Goal: Leave review/rating: Leave review/rating

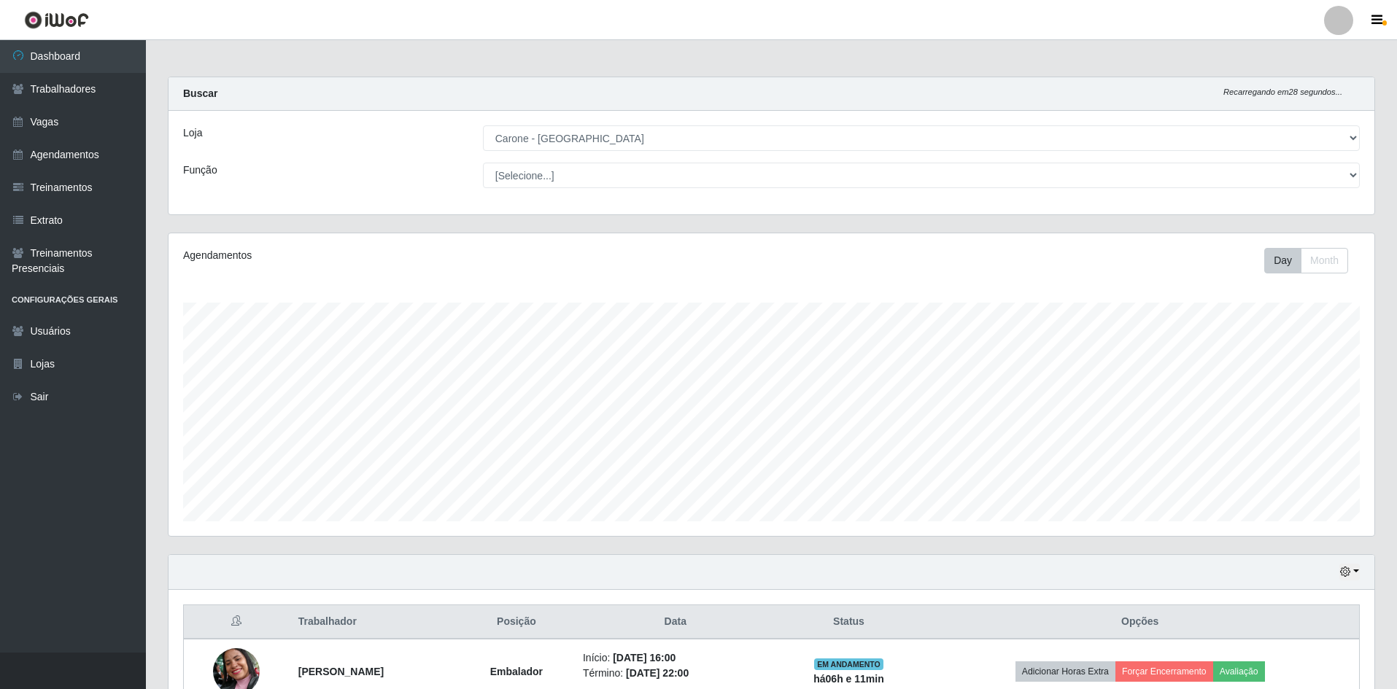
select select "505"
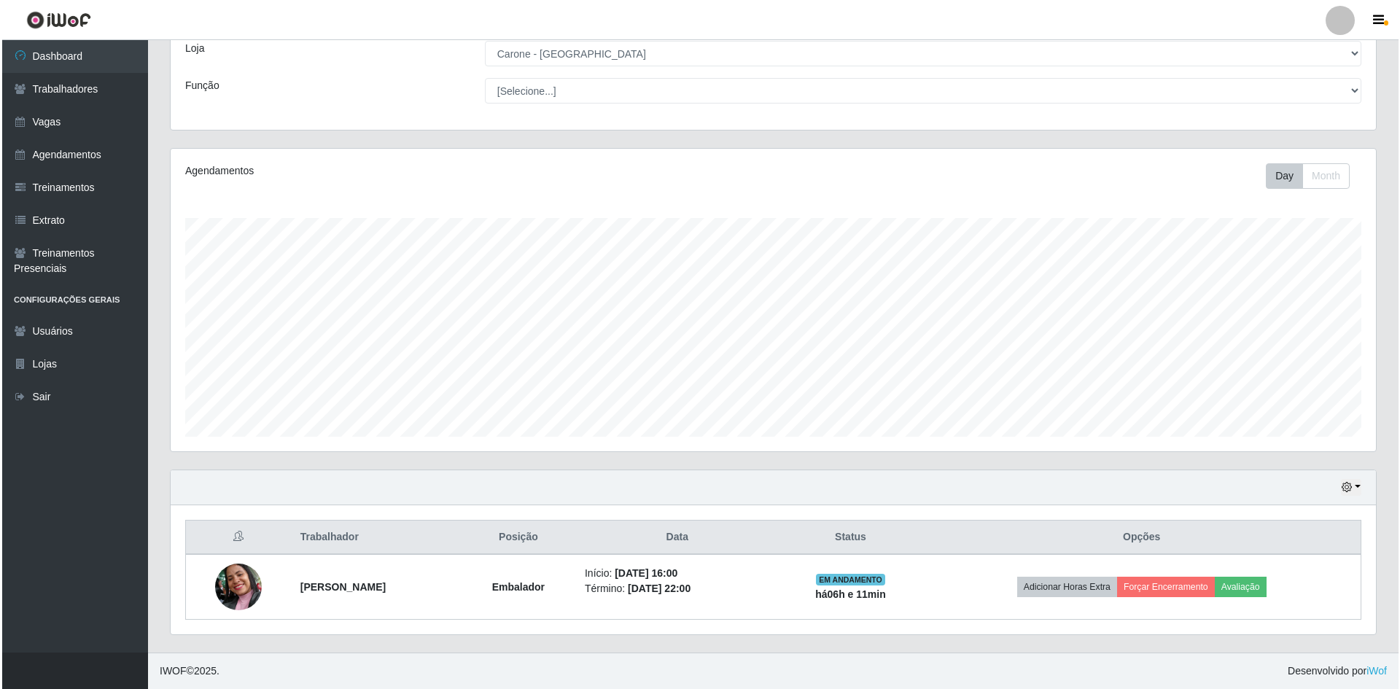
scroll to position [303, 1206]
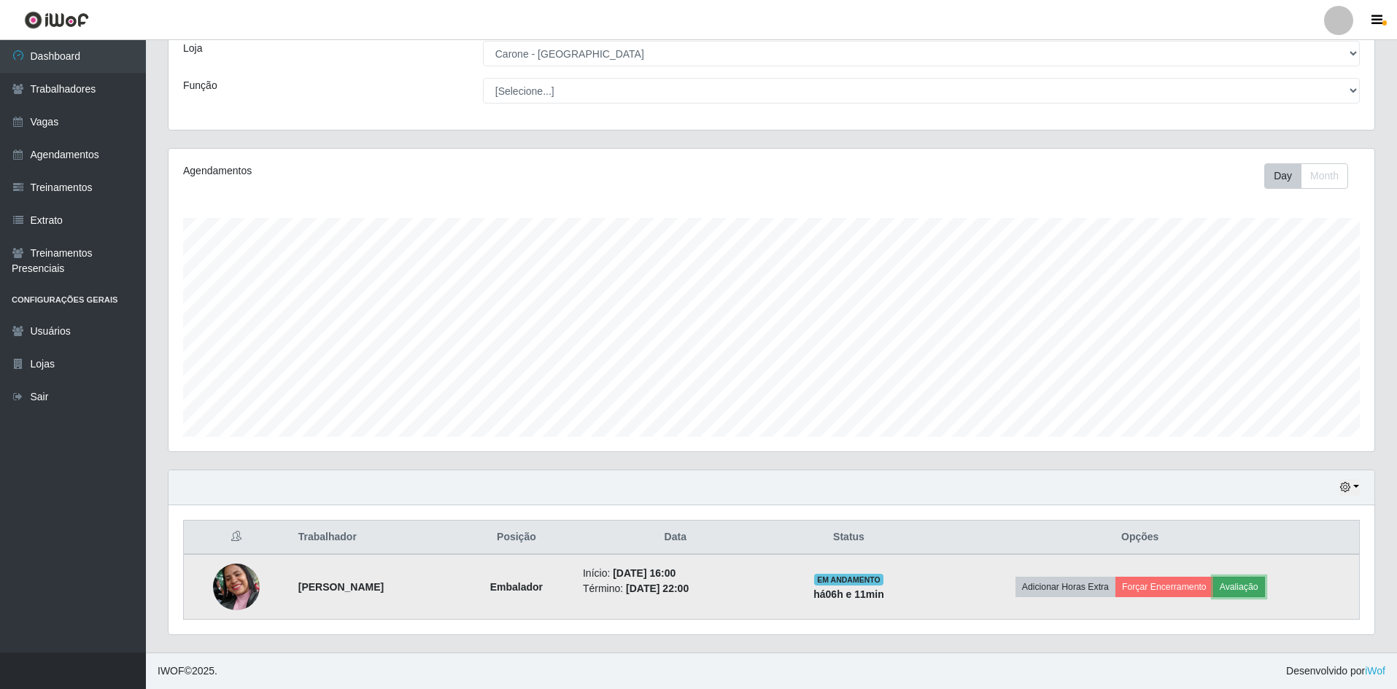
click at [1265, 587] on button "Avaliação" at bounding box center [1239, 587] width 52 height 20
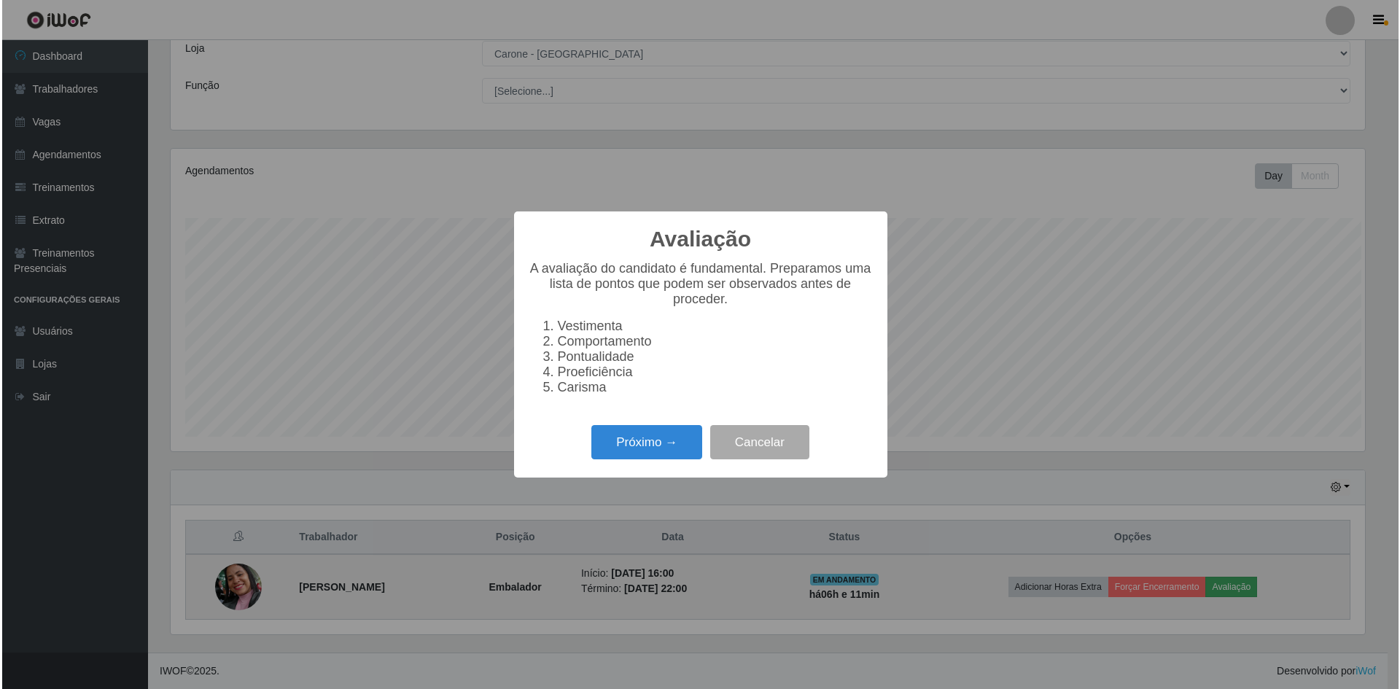
scroll to position [303, 1198]
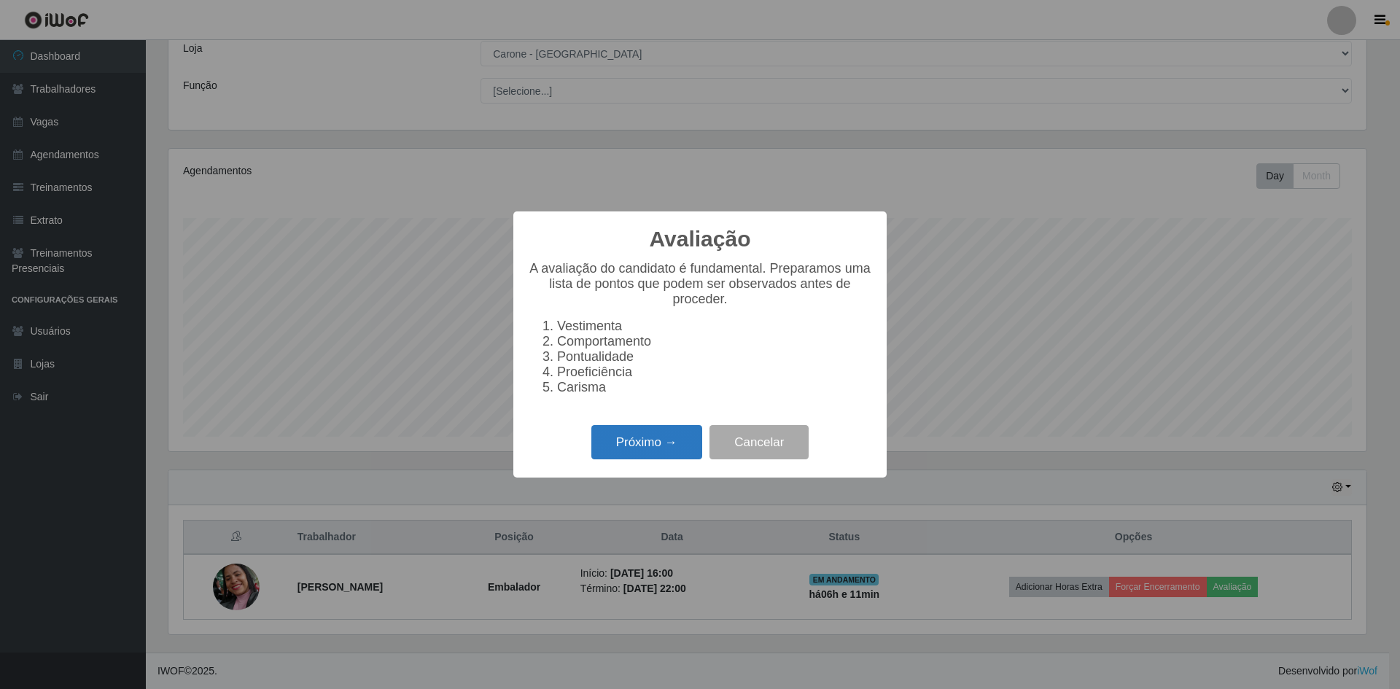
click at [687, 456] on button "Próximo →" at bounding box center [646, 442] width 111 height 34
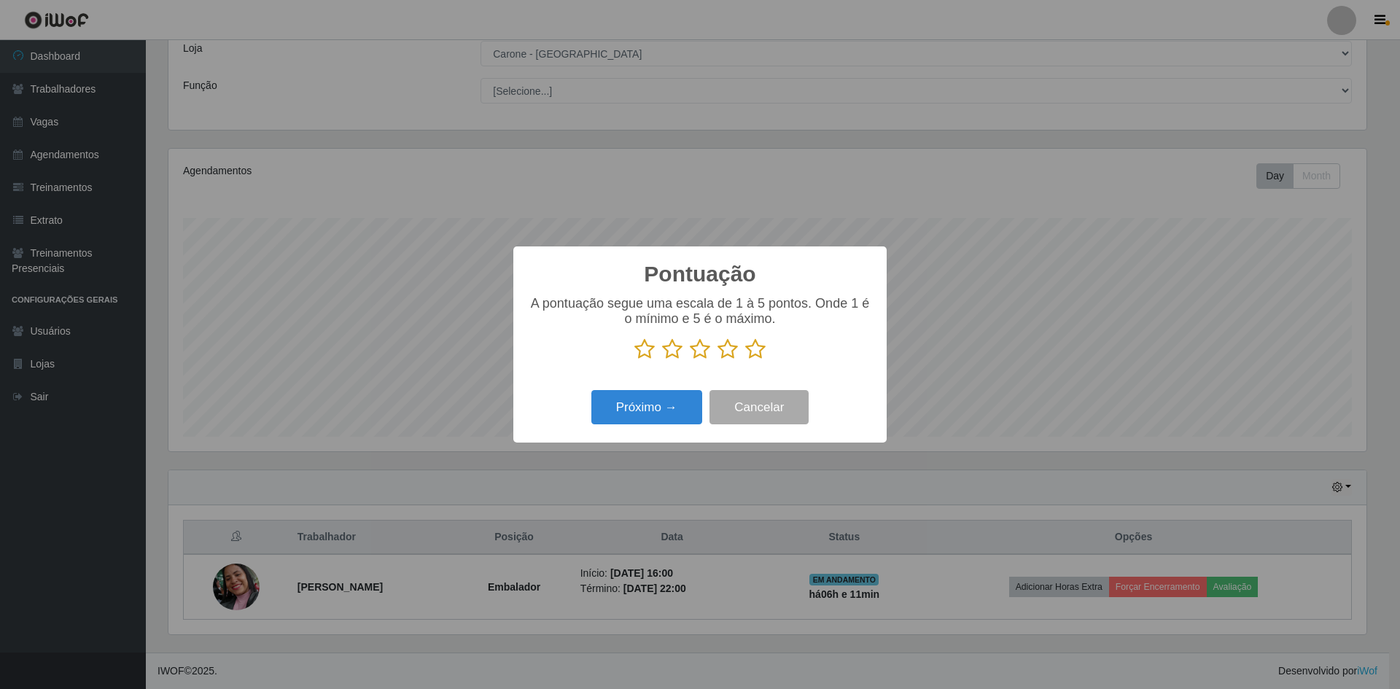
scroll to position [729038, 728142]
click at [758, 356] on icon at bounding box center [755, 349] width 20 height 22
click at [745, 360] on input "radio" at bounding box center [745, 360] width 0 height 0
click at [657, 401] on button "Próximo →" at bounding box center [646, 407] width 111 height 34
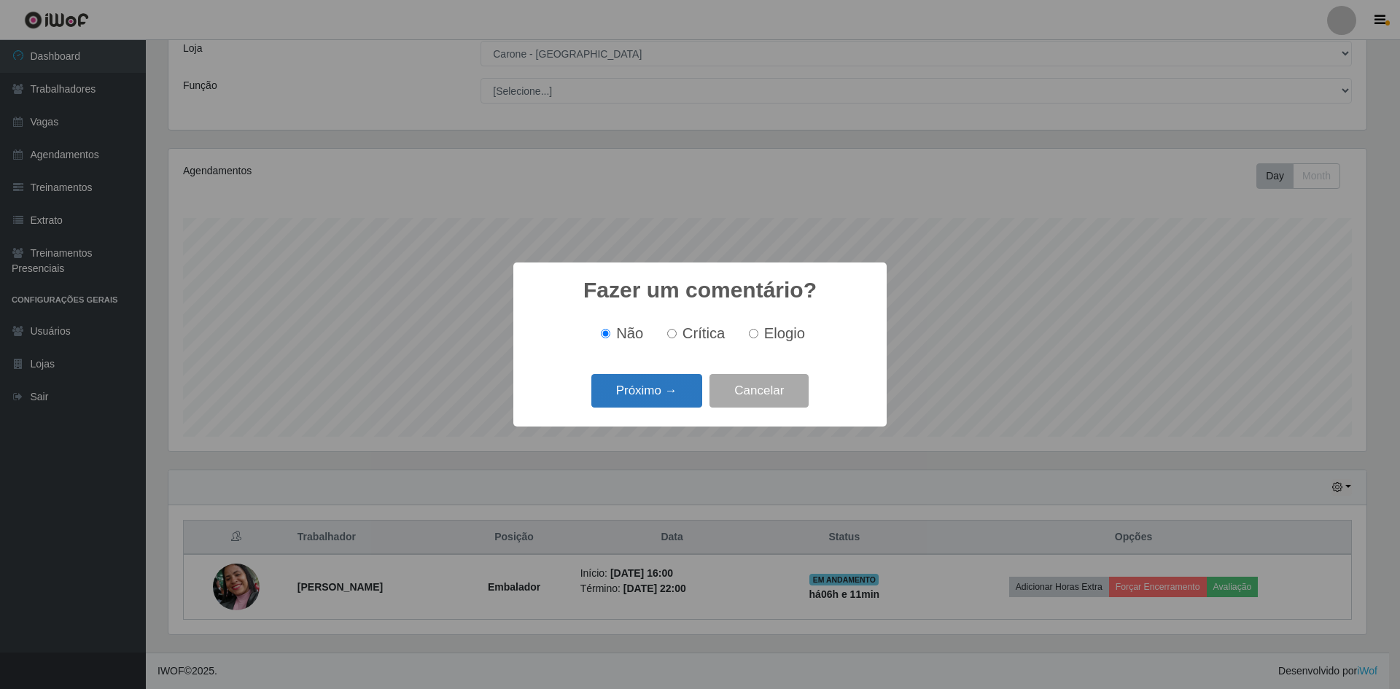
click at [681, 400] on button "Próximo →" at bounding box center [646, 391] width 111 height 34
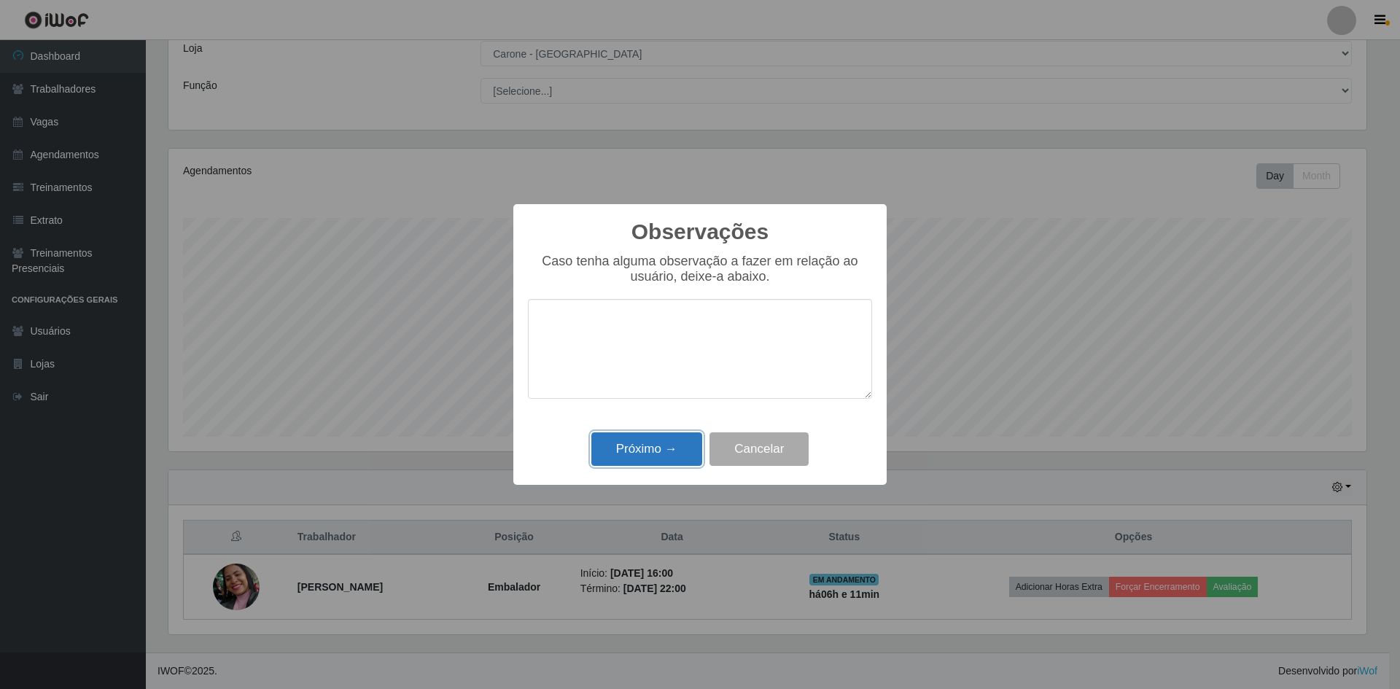
click at [697, 441] on button "Próximo →" at bounding box center [646, 449] width 111 height 34
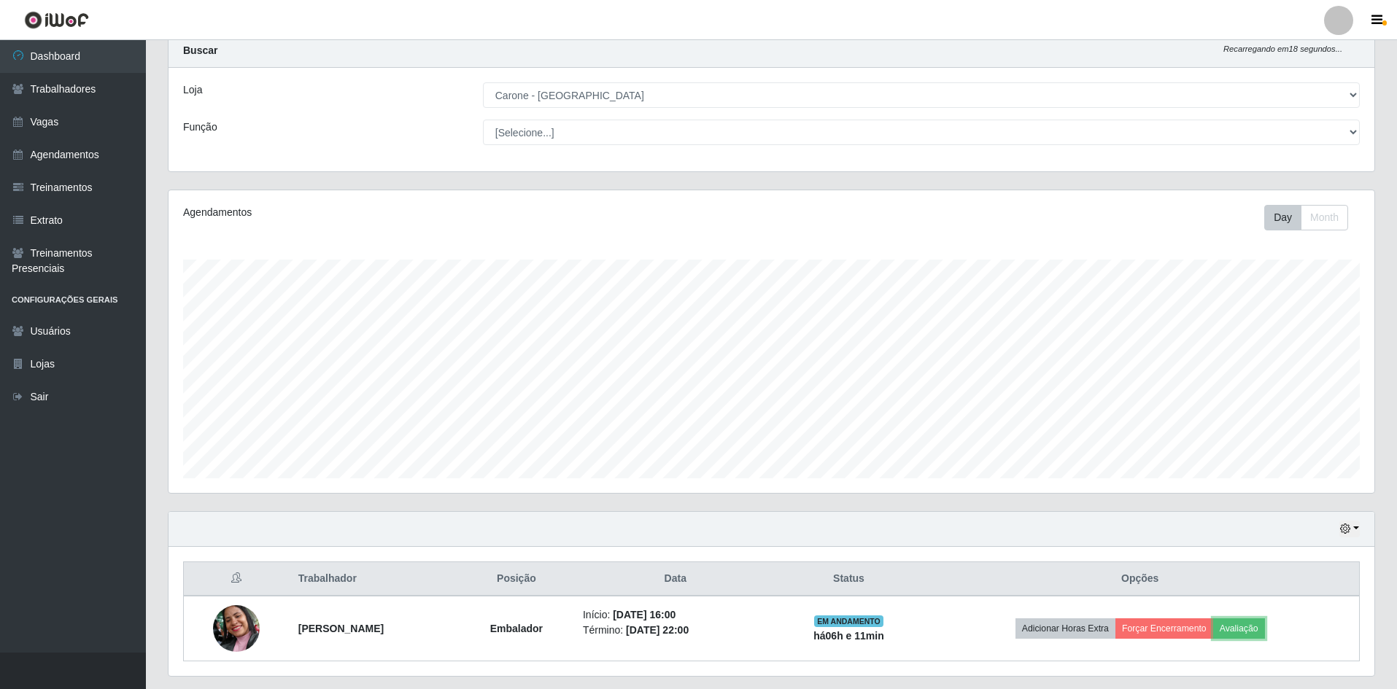
scroll to position [0, 0]
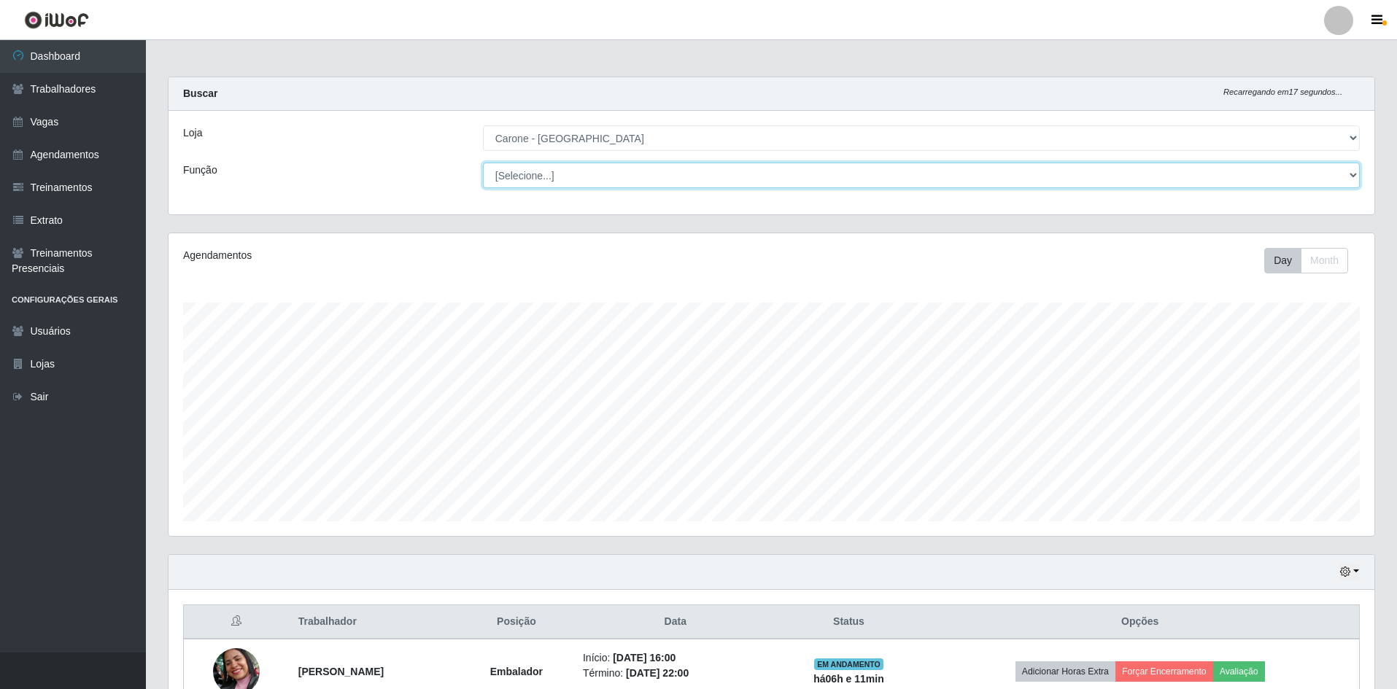
click at [616, 174] on select "[Selecione...] Embalador Embalador + Embalador ++ Repositor Repositor + Reposit…" at bounding box center [921, 176] width 877 height 26
click at [483, 163] on select "[Selecione...] Embalador Embalador + Embalador ++ Repositor Repositor + Reposit…" at bounding box center [921, 176] width 877 height 26
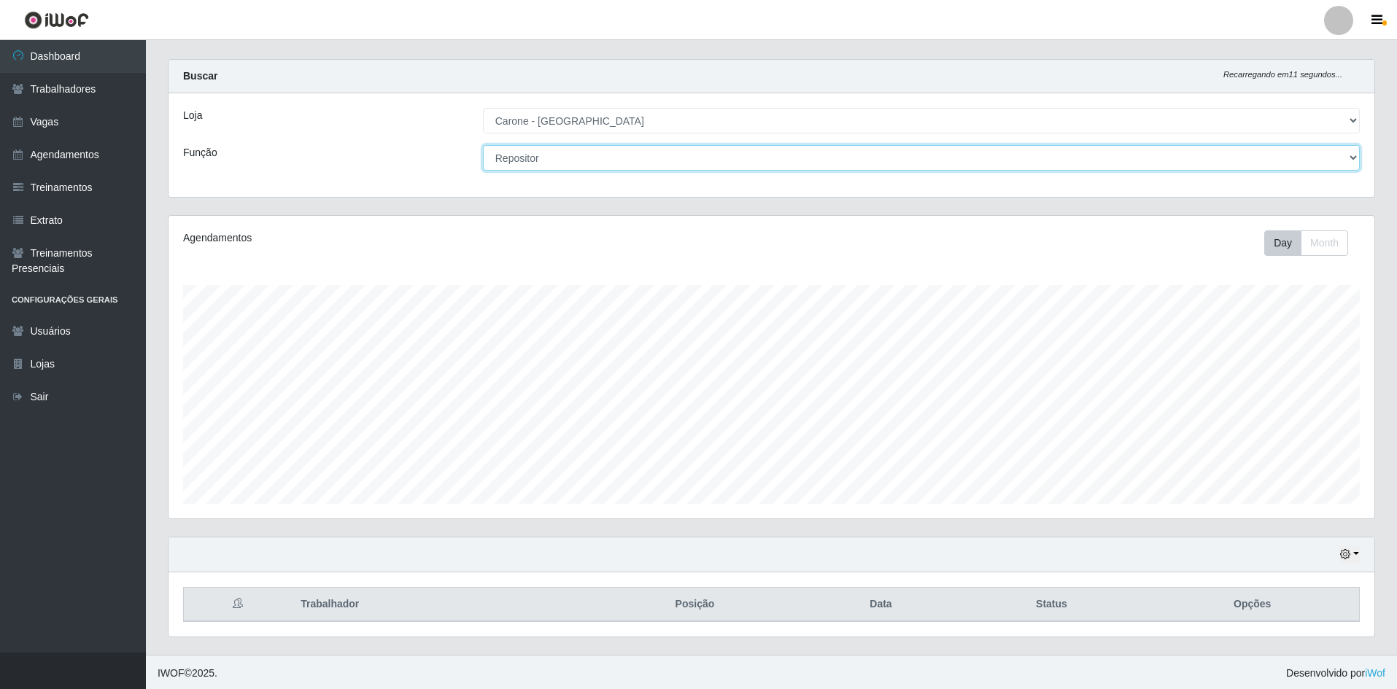
scroll to position [20, 0]
click at [575, 157] on select "[Selecione...] Embalador Embalador + Embalador ++ Repositor Repositor + Reposit…" at bounding box center [921, 156] width 877 height 26
click at [483, 143] on select "[Selecione...] Embalador Embalador + Embalador ++ Repositor Repositor + Reposit…" at bounding box center [921, 156] width 877 height 26
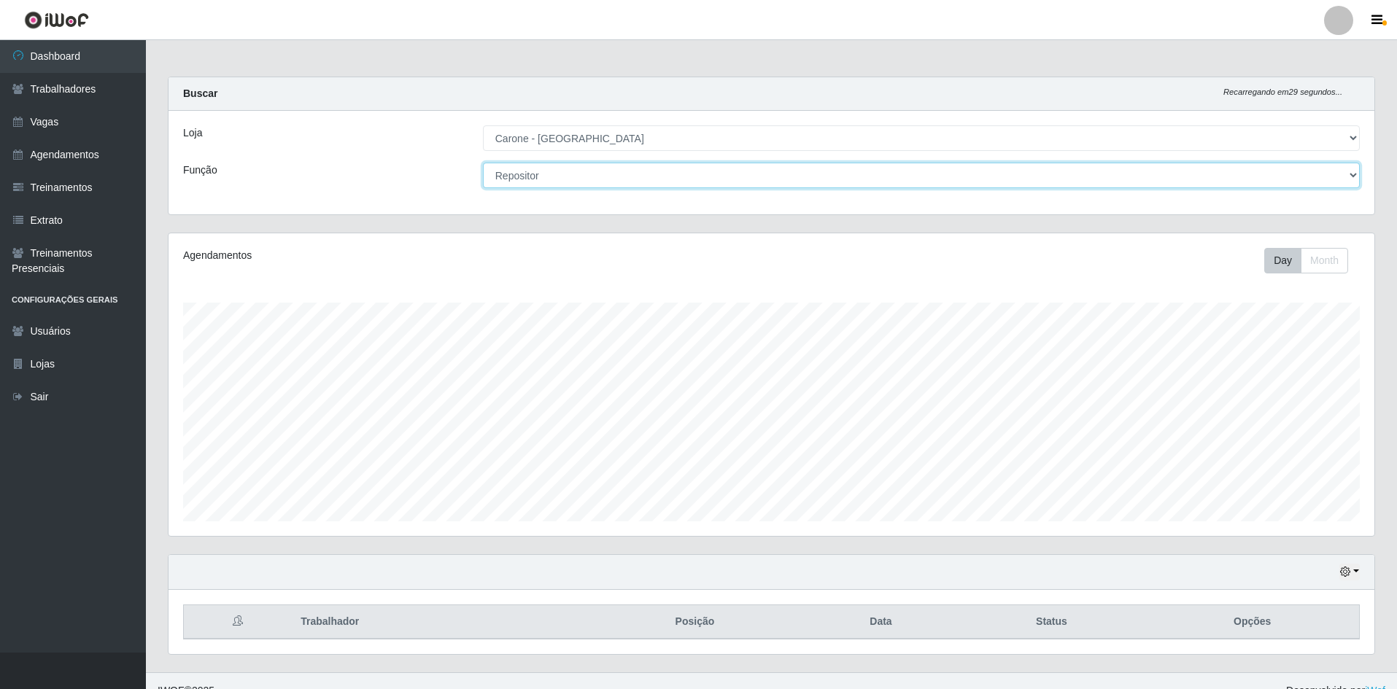
click at [589, 178] on select "[Selecione...] Embalador Embalador + Embalador ++ Repositor Repositor + Reposit…" at bounding box center [921, 176] width 877 height 26
select select "1"
click at [483, 163] on select "[Selecione...] Embalador Embalador + Embalador ++ Repositor Repositor + Reposit…" at bounding box center [921, 176] width 877 height 26
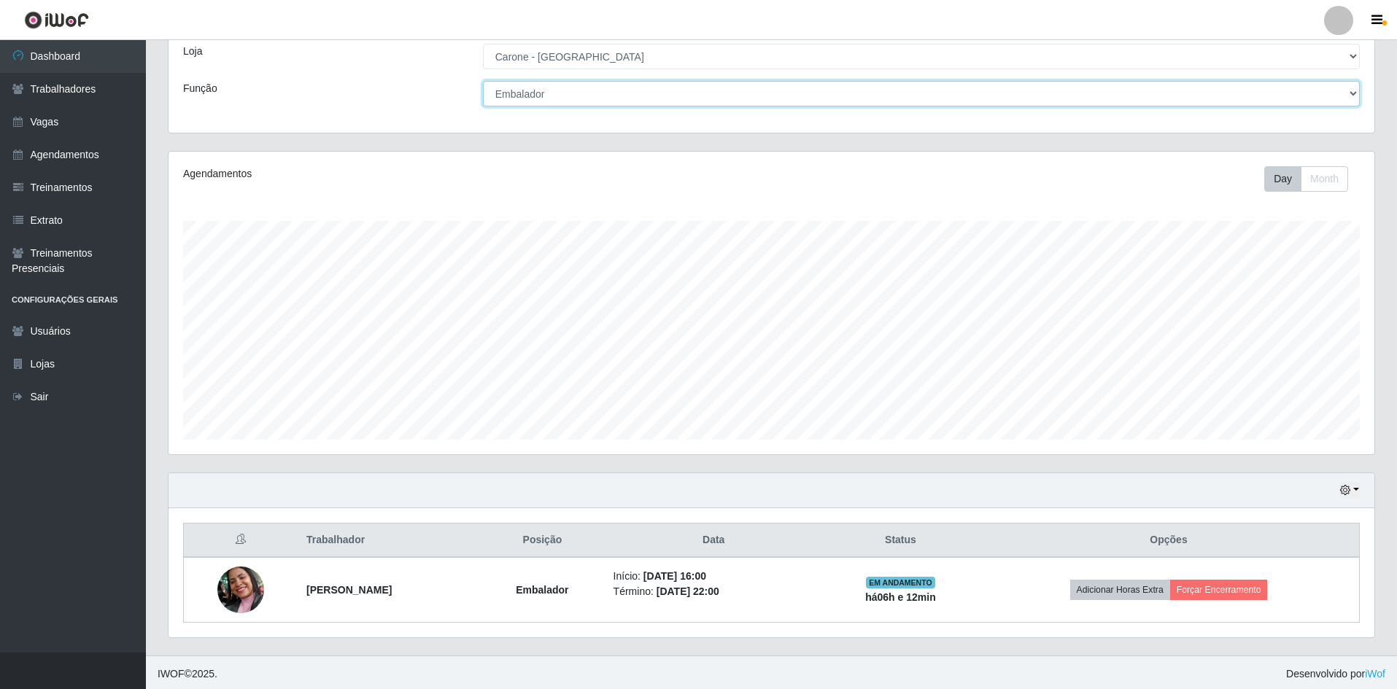
scroll to position [85, 0]
